Goal: Task Accomplishment & Management: Understand process/instructions

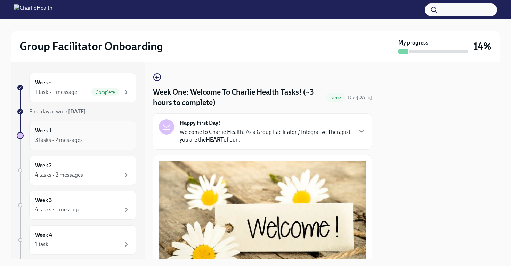
click at [97, 140] on div "3 tasks • 2 messages" at bounding box center [82, 140] width 95 height 8
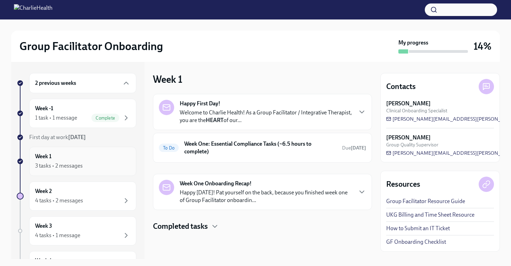
click at [95, 165] on div "3 tasks • 2 messages" at bounding box center [82, 166] width 95 height 8
click at [208, 225] on h4 "Completed tasks" at bounding box center [180, 226] width 55 height 10
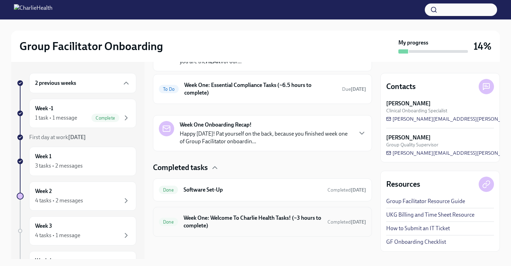
click at [269, 222] on h6 "Week One: Welcome To Charlie Health Tasks! (~3 hours to complete)" at bounding box center [253, 221] width 138 height 15
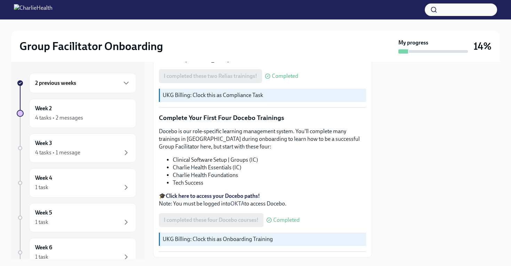
scroll to position [887, 0]
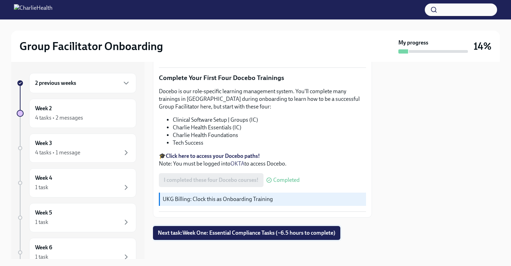
click at [260, 233] on span "Next task : Week One: Essential Compliance Tasks (~6.5 hours to complete)" at bounding box center [247, 232] width 178 height 7
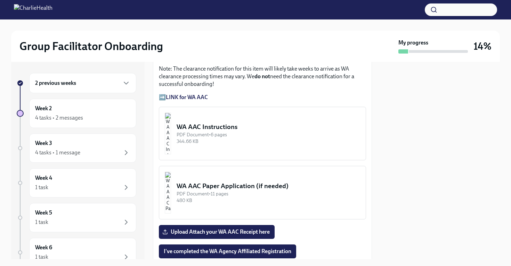
scroll to position [607, 0]
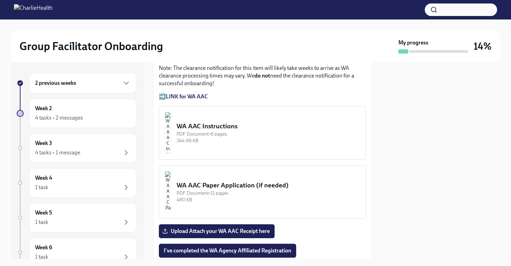
click at [241, 128] on div "WA AAC Instructions" at bounding box center [269, 126] width 184 height 9
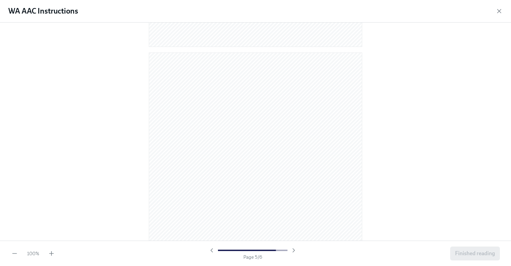
scroll to position [1477, 0]
click at [470, 253] on span "Finished reading" at bounding box center [475, 253] width 40 height 7
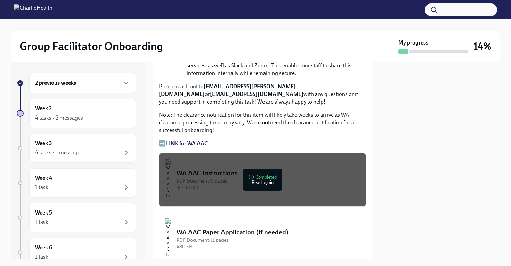
scroll to position [561, 0]
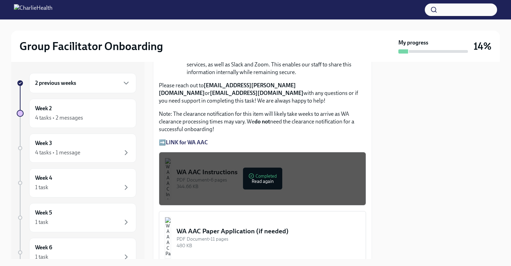
click at [192, 146] on strong "LINK for WA AAC" at bounding box center [187, 142] width 42 height 7
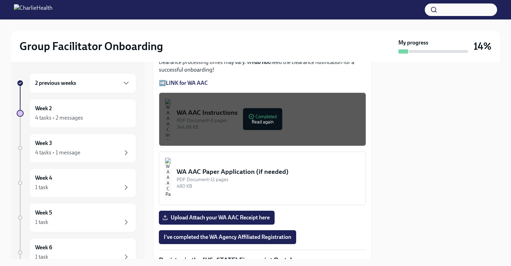
scroll to position [623, 0]
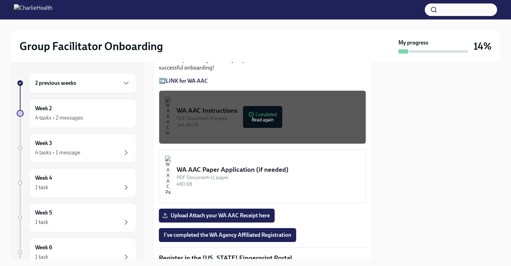
click at [178, 84] on strong "LINK for WA AAC" at bounding box center [187, 81] width 42 height 7
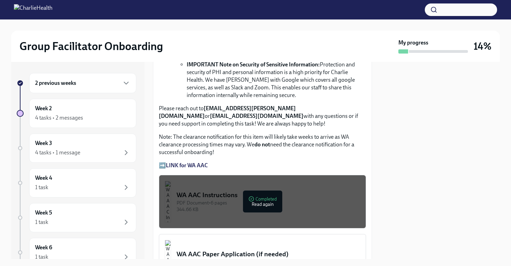
scroll to position [541, 0]
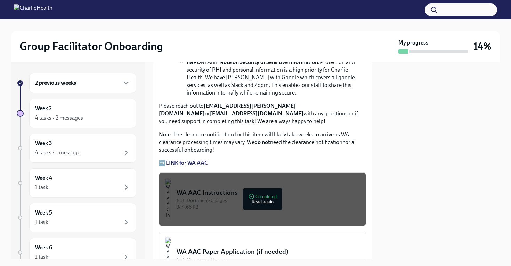
click at [184, 166] on strong "LINK for WA AAC" at bounding box center [187, 163] width 42 height 7
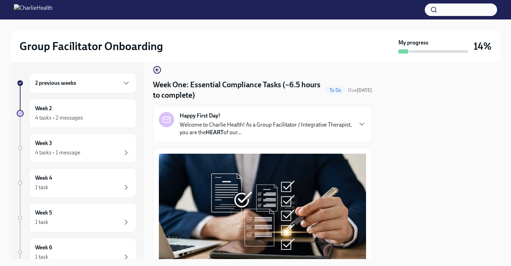
scroll to position [17, 0]
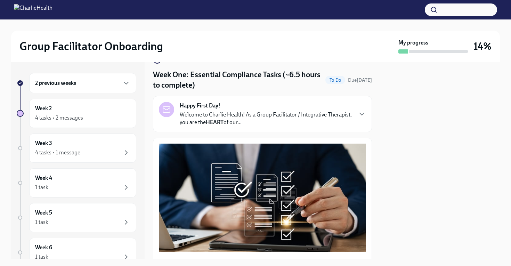
click at [359, 131] on div "Happy First Day! Welcome to Charlie Health! As a Group Facilitator / Integrativ…" at bounding box center [262, 114] width 219 height 36
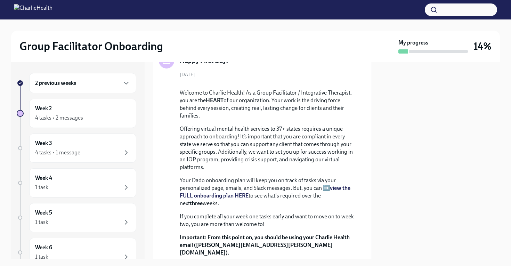
scroll to position [67, 0]
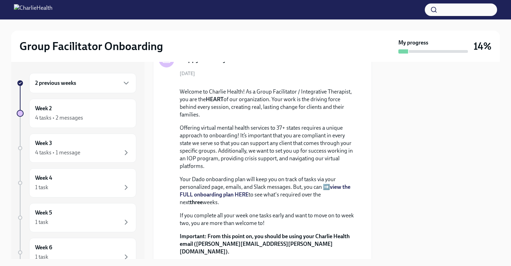
click at [358, 68] on div "Happy First Day! [DATE] Welcome to Charlie Health! As a Group Facilitator / Int…" at bounding box center [262, 185] width 207 height 266
click at [358, 61] on div "Group Facilitator Onboarding My progress 14%" at bounding box center [255, 46] width 489 height 31
click at [358, 62] on icon "button" at bounding box center [362, 60] width 8 height 8
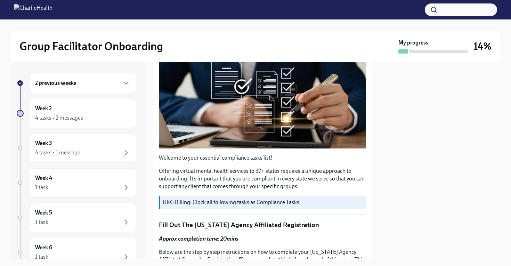
scroll to position [107, 0]
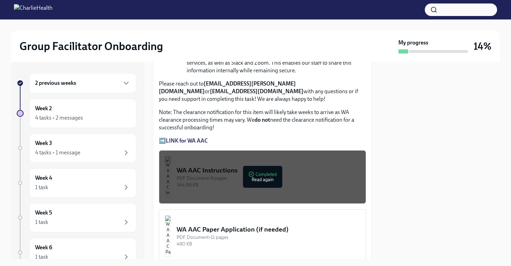
scroll to position [566, 0]
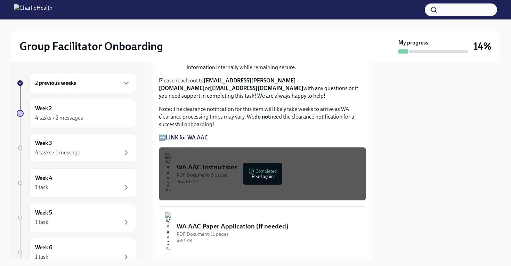
click at [189, 141] on strong "LINK for WA AAC" at bounding box center [187, 137] width 42 height 7
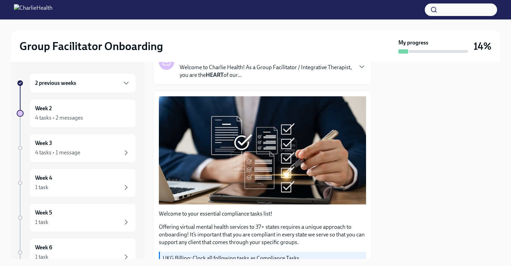
scroll to position [0, 0]
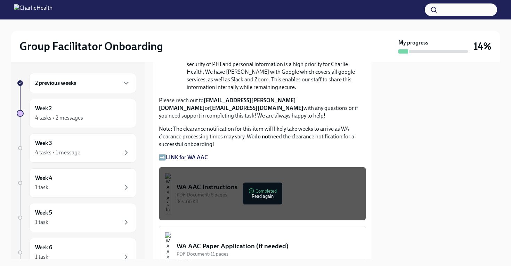
click at [260, 203] on div "344.66 KB" at bounding box center [269, 201] width 184 height 7
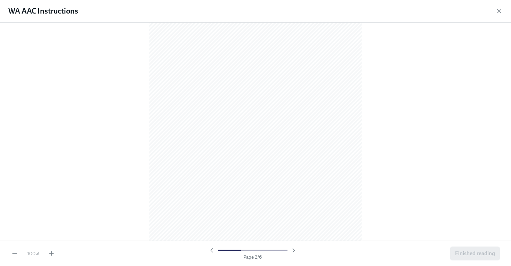
scroll to position [350, 0]
click at [496, 11] on icon "button" at bounding box center [499, 11] width 7 height 7
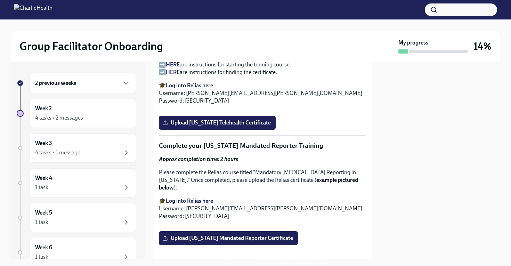
scroll to position [1088, 0]
click at [183, 88] on strong "Log into Relias here" at bounding box center [189, 85] width 47 height 7
